Goal: Browse casually: Explore the website without a specific task or goal

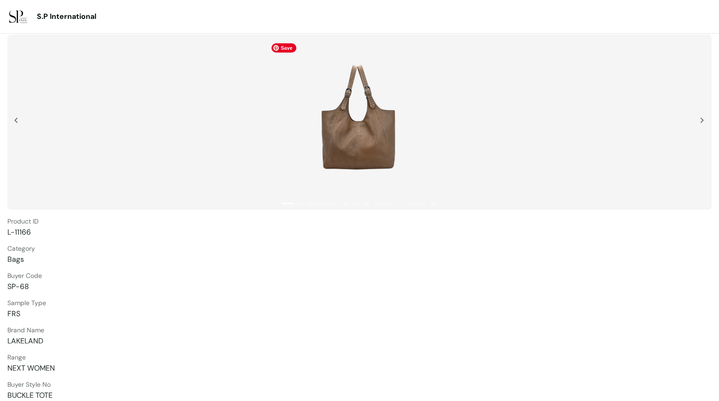
click at [360, 133] on img at bounding box center [359, 122] width 185 height 166
click at [702, 121] on img at bounding box center [702, 121] width 4 height 6
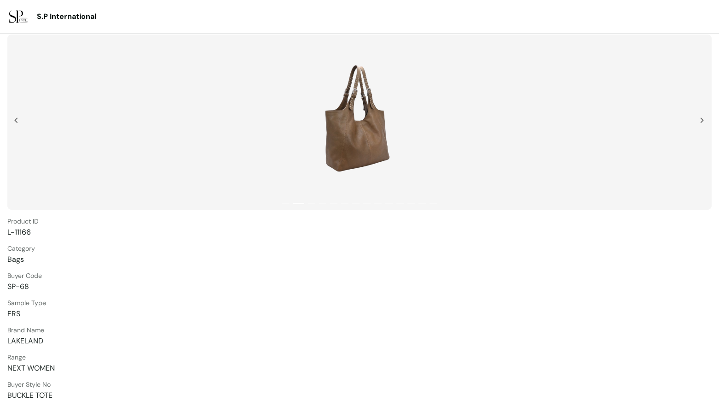
click at [699, 120] on div at bounding box center [359, 122] width 704 height 175
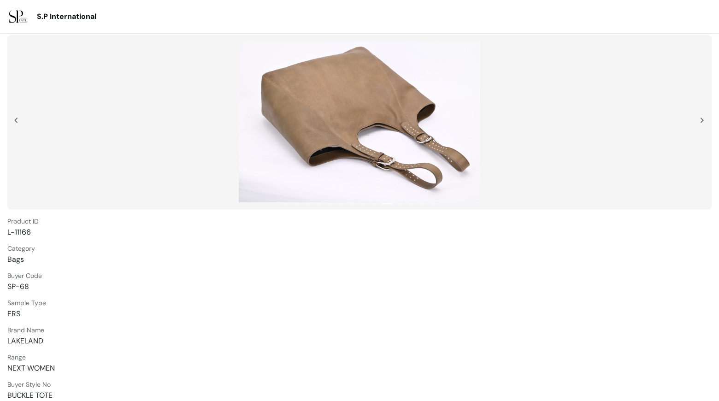
click at [699, 119] on div at bounding box center [359, 122] width 704 height 175
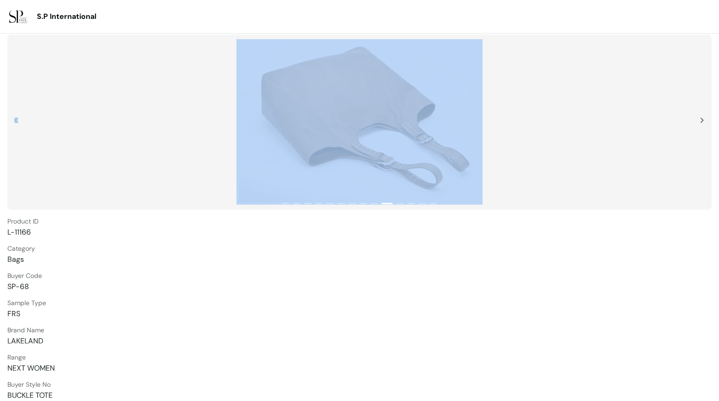
click at [699, 119] on div at bounding box center [359, 122] width 704 height 175
drag, startPoint x: 232, startPoint y: 116, endPoint x: 149, endPoint y: 117, distance: 83.0
click at [232, 117] on div at bounding box center [359, 122] width 704 height 175
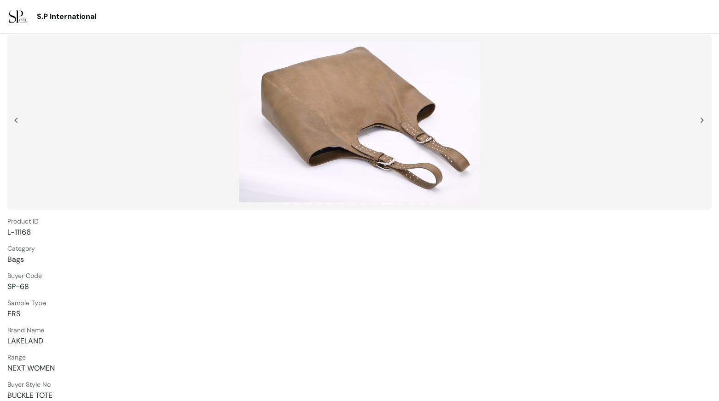
click at [19, 121] on div at bounding box center [18, 141] width 9 height 46
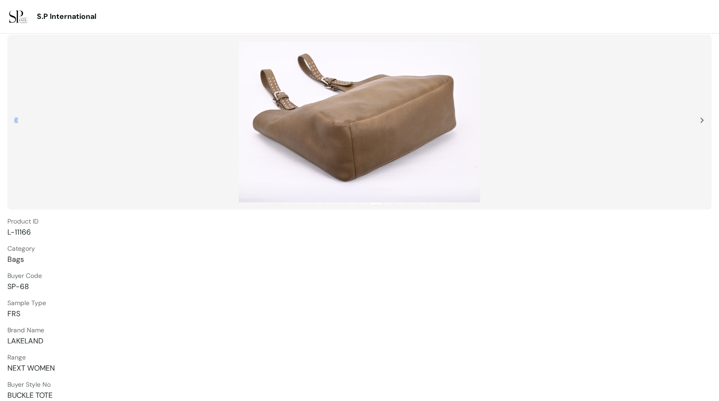
click at [19, 121] on div at bounding box center [18, 141] width 9 height 46
click at [13, 121] on div at bounding box center [359, 122] width 704 height 175
click at [18, 120] on div at bounding box center [18, 141] width 9 height 46
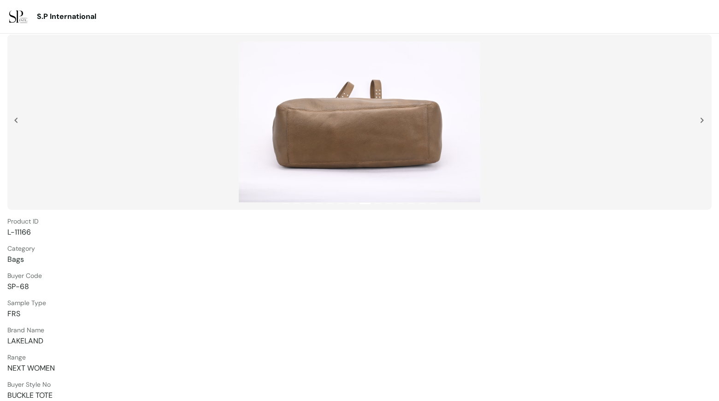
click at [17, 120] on img at bounding box center [16, 121] width 4 height 6
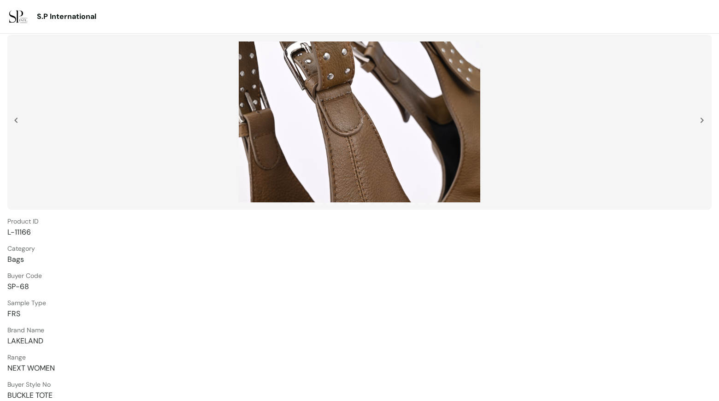
click at [17, 120] on img at bounding box center [16, 121] width 4 height 6
click at [15, 120] on img at bounding box center [16, 121] width 4 height 6
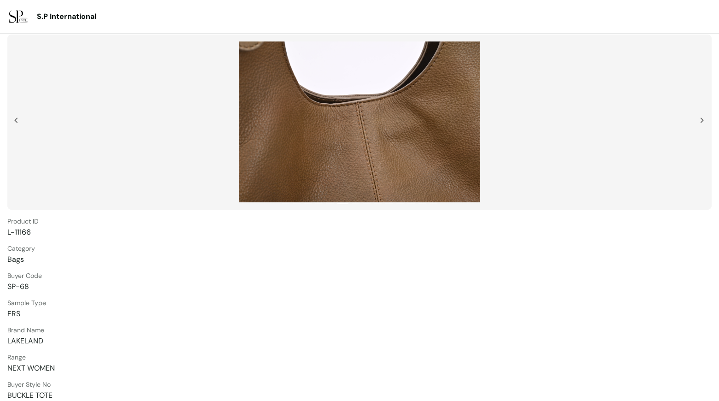
click at [14, 121] on img at bounding box center [16, 121] width 4 height 6
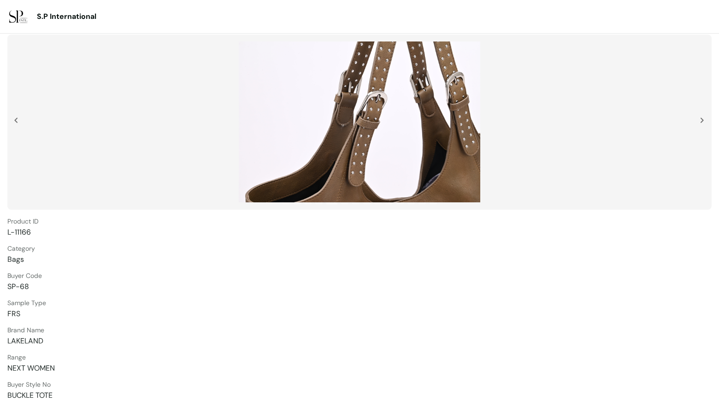
click at [15, 121] on img at bounding box center [16, 121] width 4 height 6
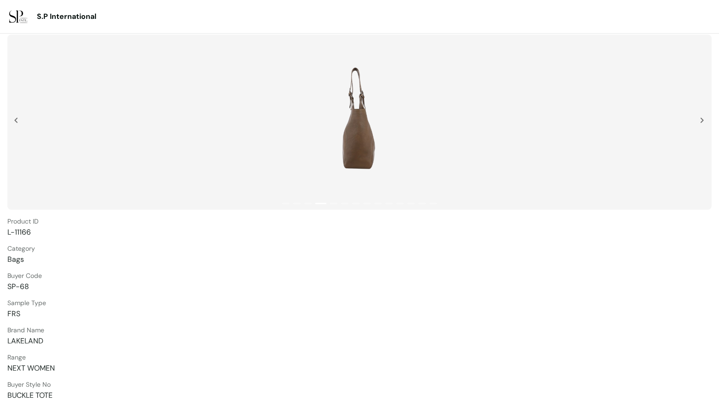
click at [13, 121] on div at bounding box center [359, 122] width 704 height 175
click at [15, 120] on img at bounding box center [16, 121] width 4 height 6
